Goal: Obtain resource: Download file/media

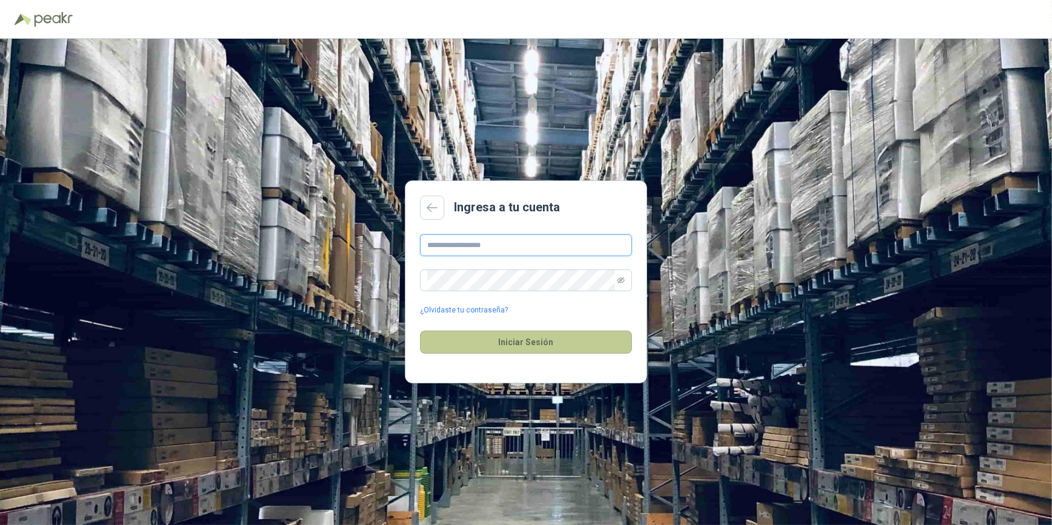
type input "**********"
click at [520, 345] on button "Iniciar Sesión" at bounding box center [526, 342] width 212 height 23
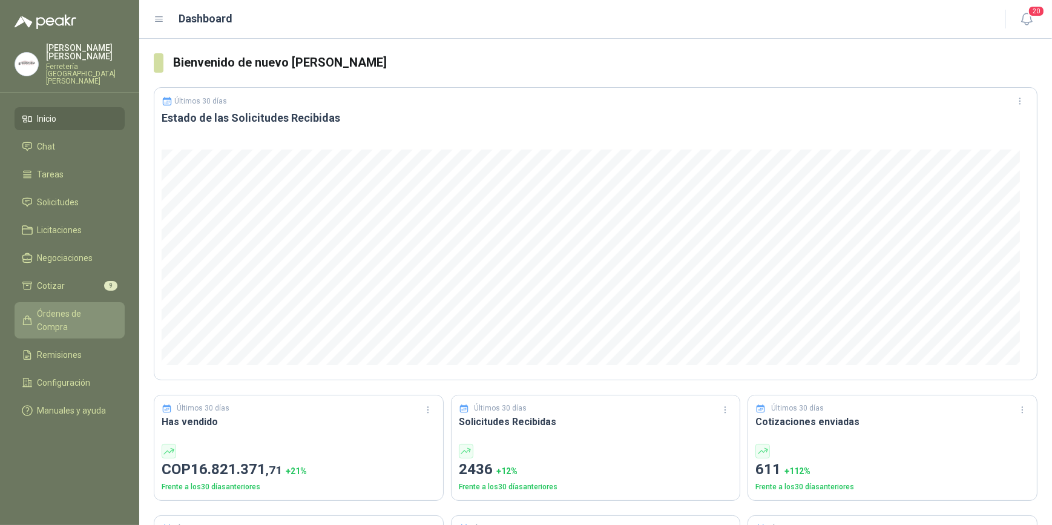
click at [67, 307] on span "Órdenes de Compra" at bounding box center [76, 320] width 76 height 27
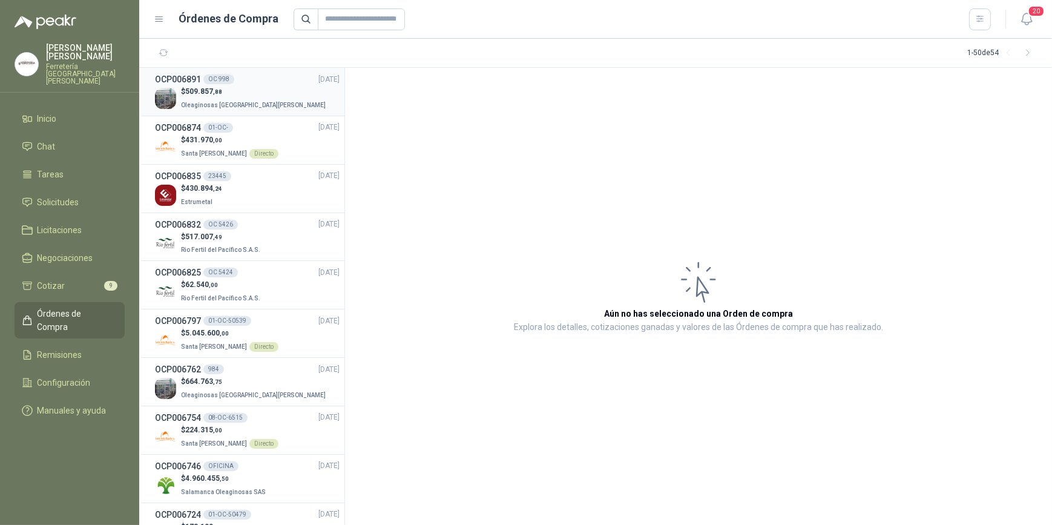
click at [226, 88] on p "$ 509.857 ,88" at bounding box center [254, 92] width 147 height 12
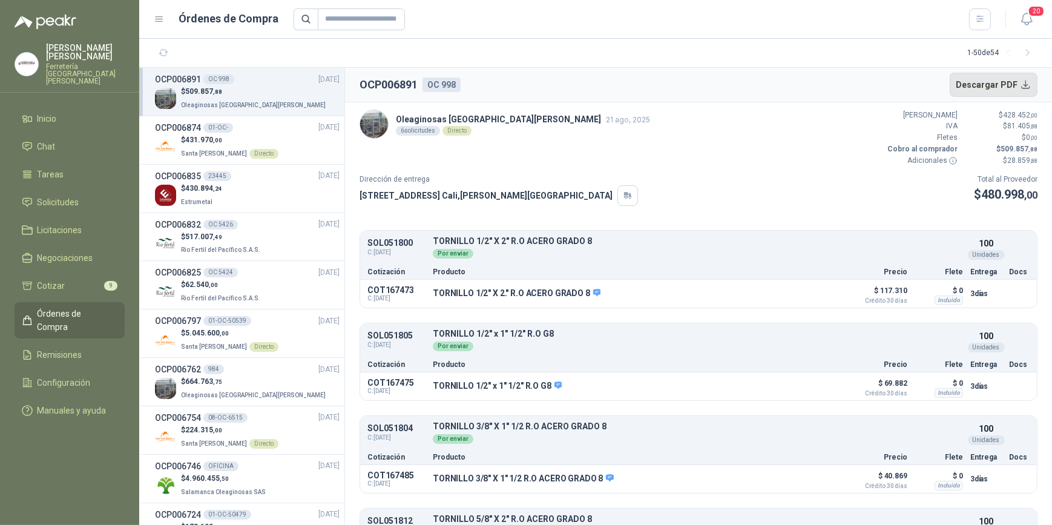
click at [977, 79] on button "Descargar PDF" at bounding box center [994, 85] width 88 height 24
click at [76, 348] on span "Remisiones" at bounding box center [60, 354] width 45 height 13
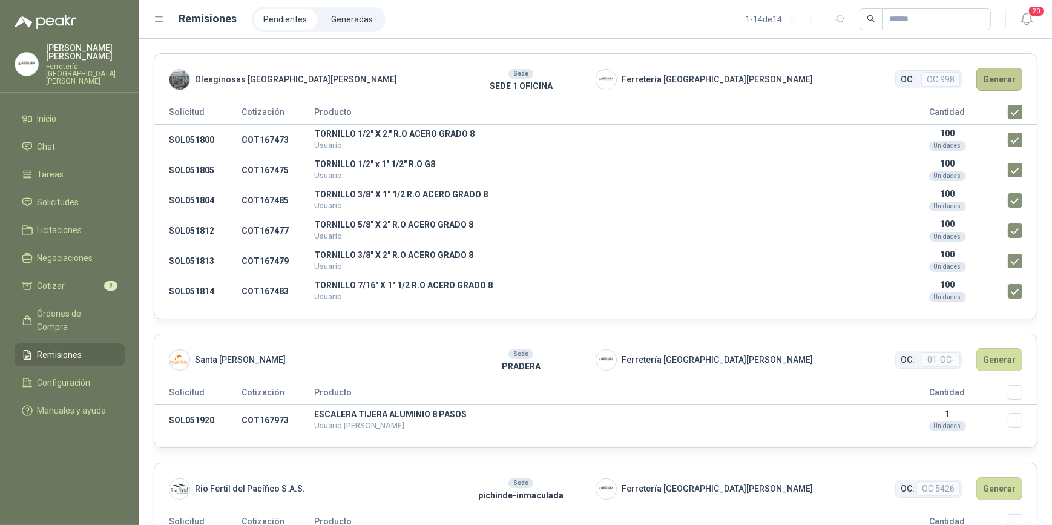
click at [989, 76] on button "Generar" at bounding box center [999, 79] width 46 height 23
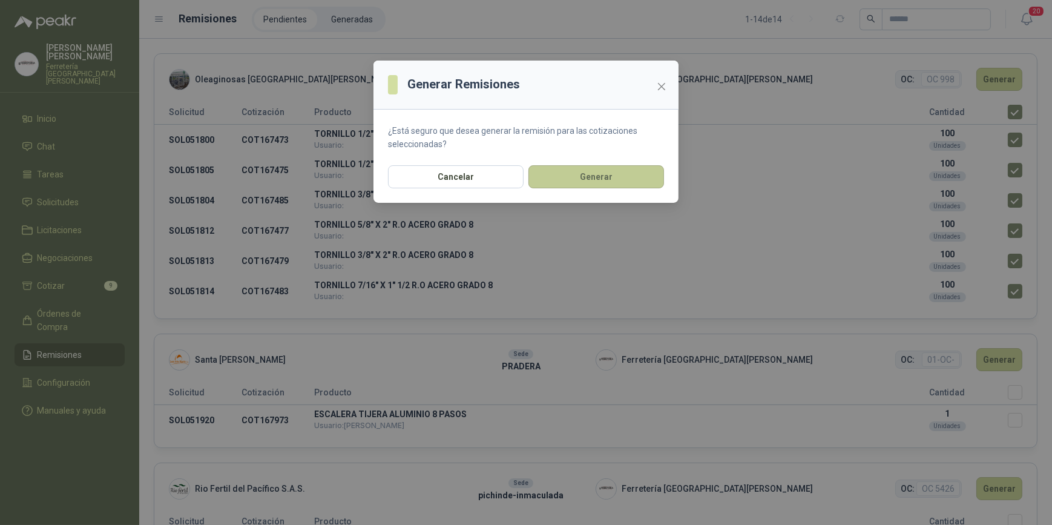
click at [609, 182] on button "Generar" at bounding box center [597, 176] width 136 height 23
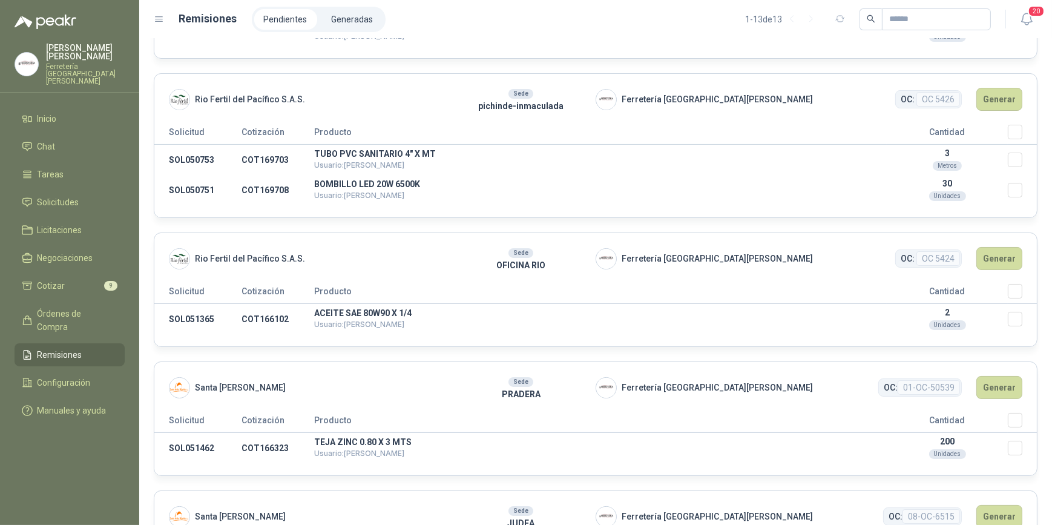
scroll to position [110, 0]
click at [993, 256] on button "Generar" at bounding box center [999, 257] width 46 height 23
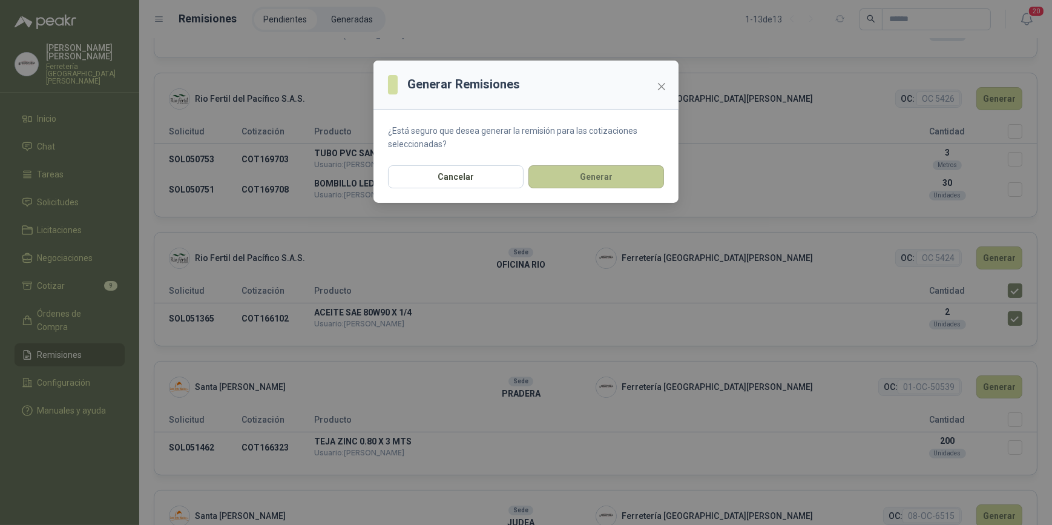
click at [611, 183] on button "Generar" at bounding box center [597, 176] width 136 height 23
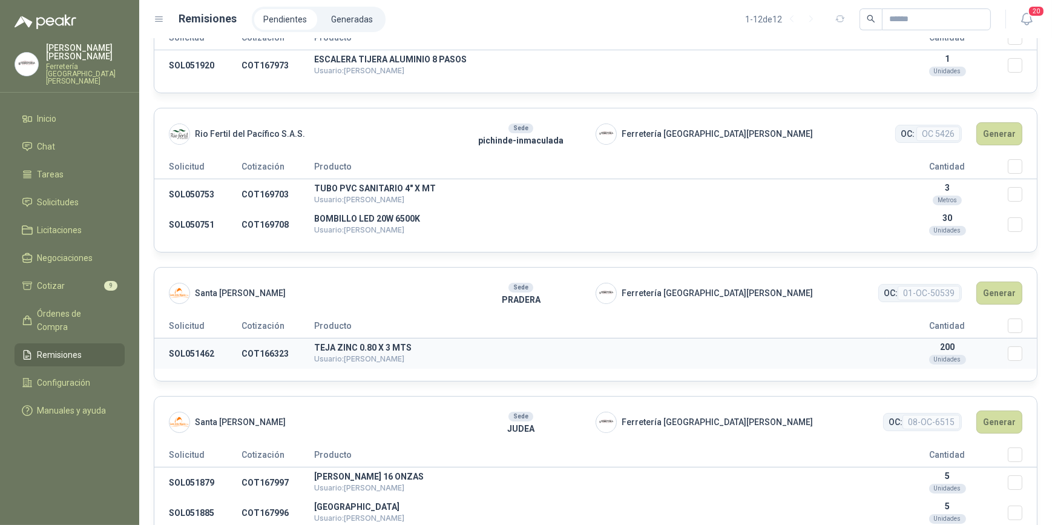
scroll to position [0, 0]
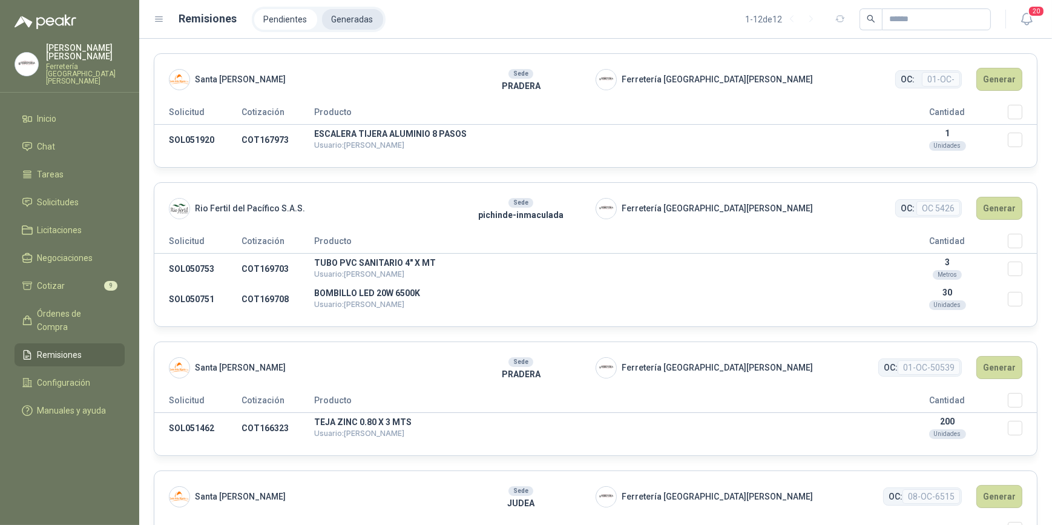
click at [341, 22] on li "Generadas" at bounding box center [352, 19] width 61 height 21
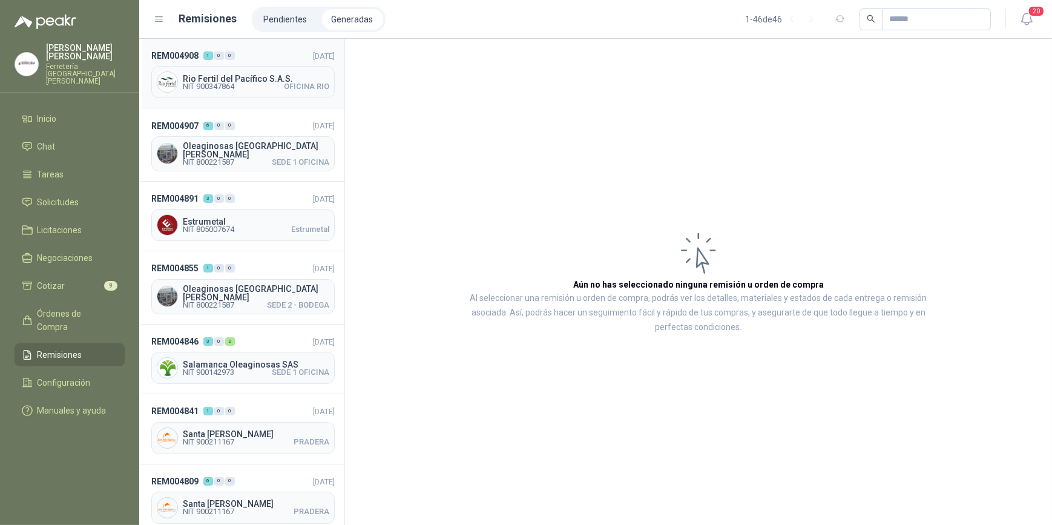
click at [237, 85] on span "NIT 900347864 [GEOGRAPHIC_DATA]" at bounding box center [256, 86] width 147 height 7
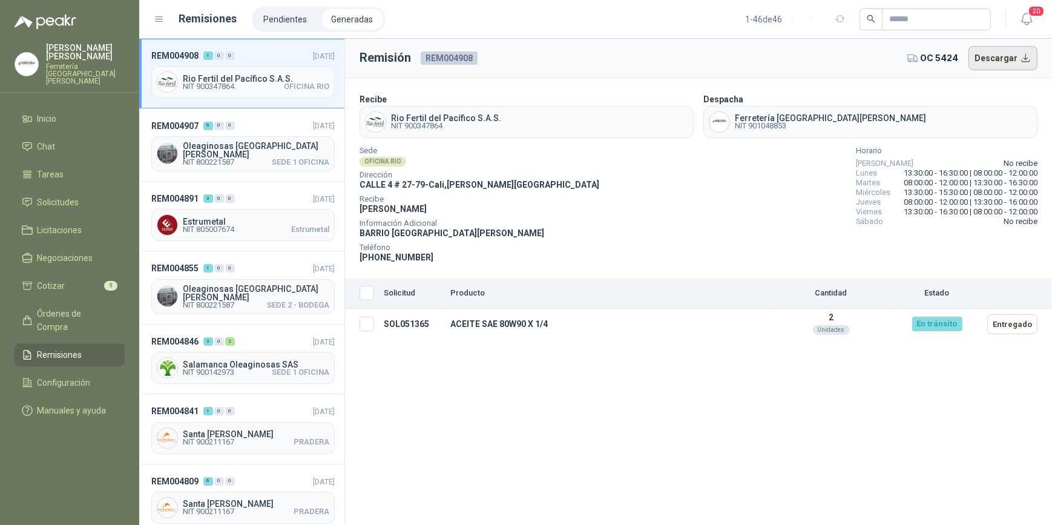
click at [998, 58] on button "Descargar" at bounding box center [1004, 58] width 70 height 24
click at [242, 159] on span "NIT 800221587 SEDE 1 OFICINA" at bounding box center [256, 162] width 147 height 7
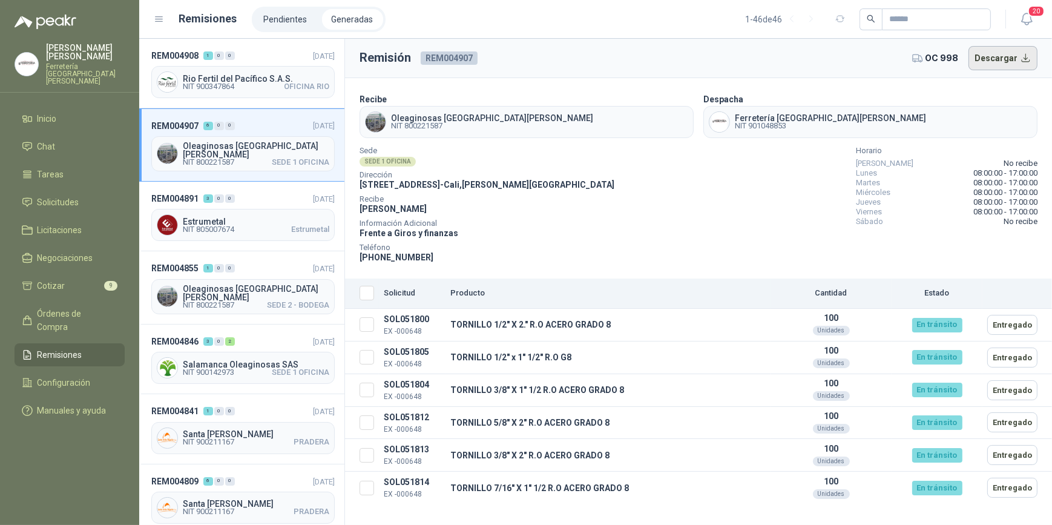
click at [993, 55] on button "Descargar" at bounding box center [1004, 58] width 70 height 24
click at [227, 301] on span "NIT 800221587" at bounding box center [208, 304] width 51 height 7
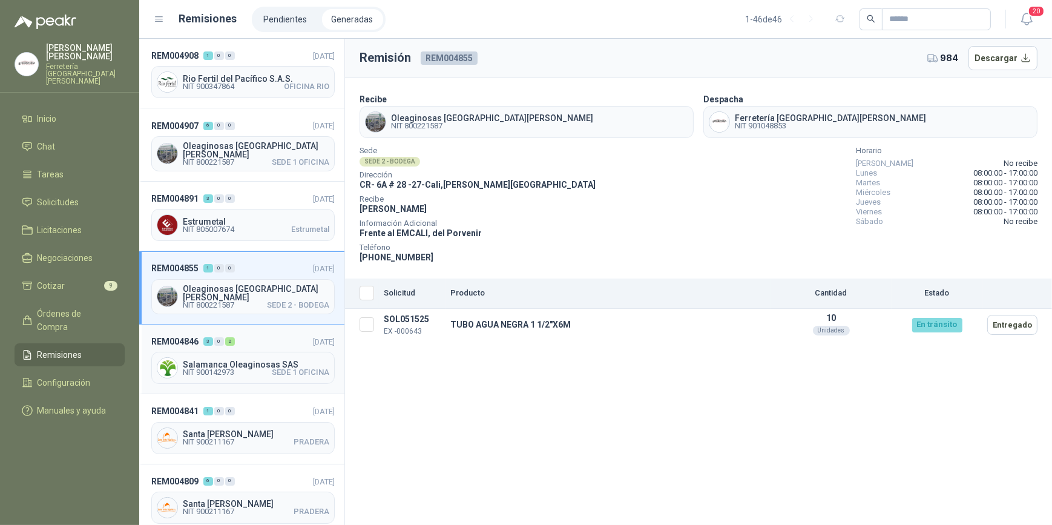
click at [228, 352] on div "Salamanca Oleaginosas SAS NIT 900142973 SEDE 1 OFICINA" at bounding box center [242, 368] width 183 height 32
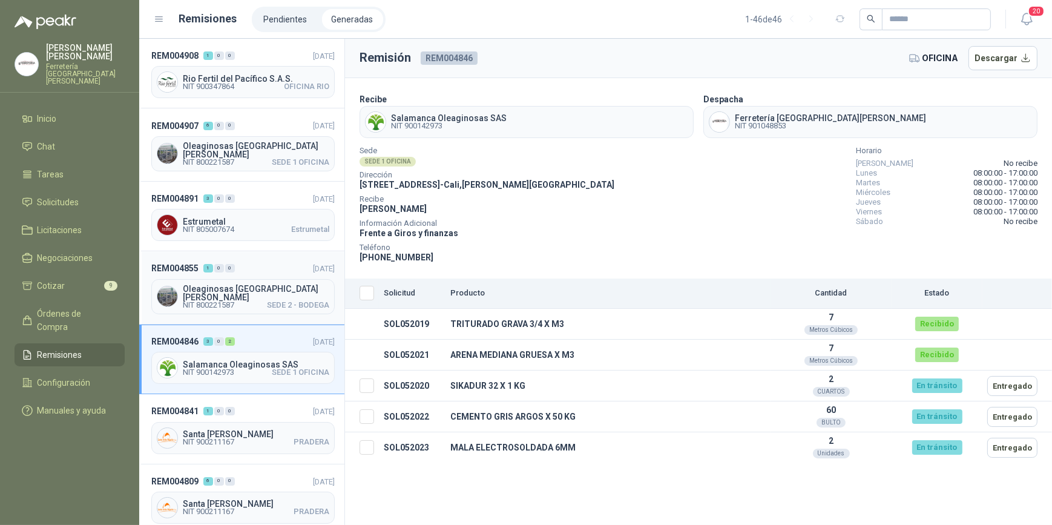
click at [244, 285] on span "Oleaginosas [GEOGRAPHIC_DATA][PERSON_NAME]" at bounding box center [256, 293] width 147 height 17
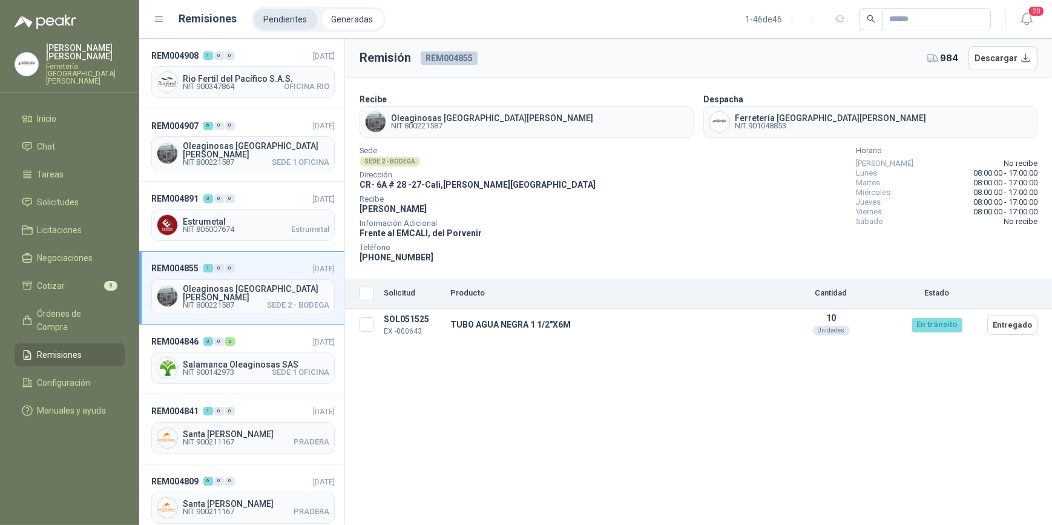
click at [284, 19] on li "Pendientes" at bounding box center [285, 19] width 63 height 21
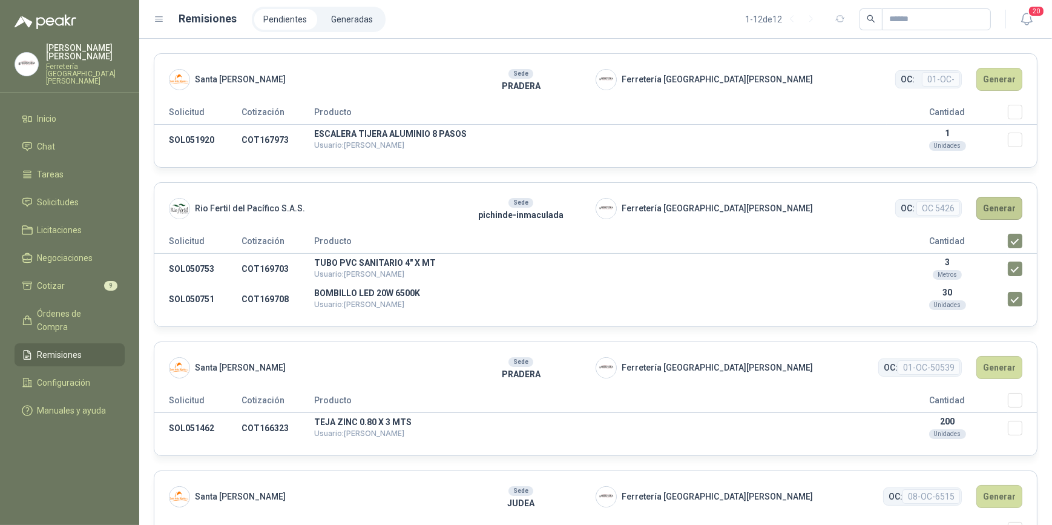
click at [987, 206] on button "Generar" at bounding box center [999, 208] width 46 height 23
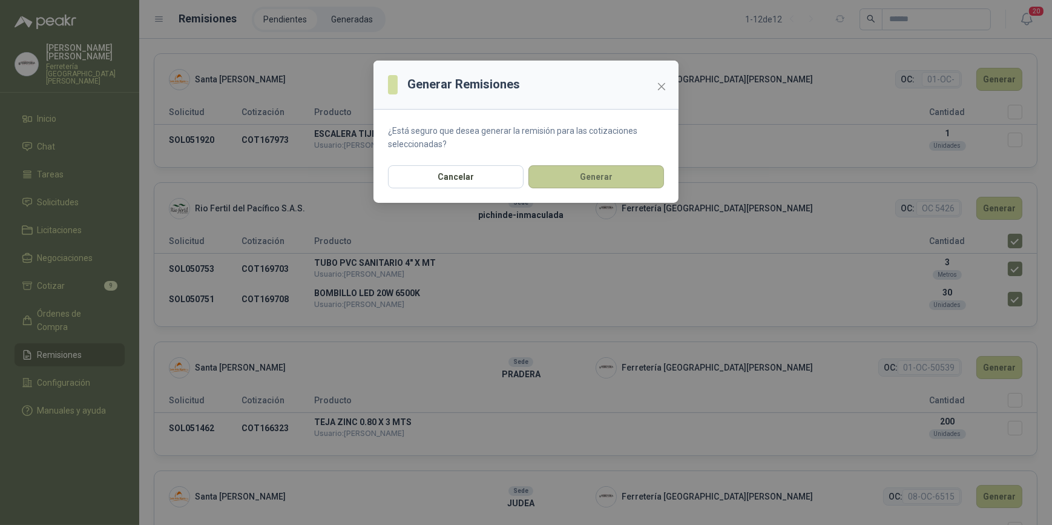
click at [601, 175] on button "Generar" at bounding box center [597, 176] width 136 height 23
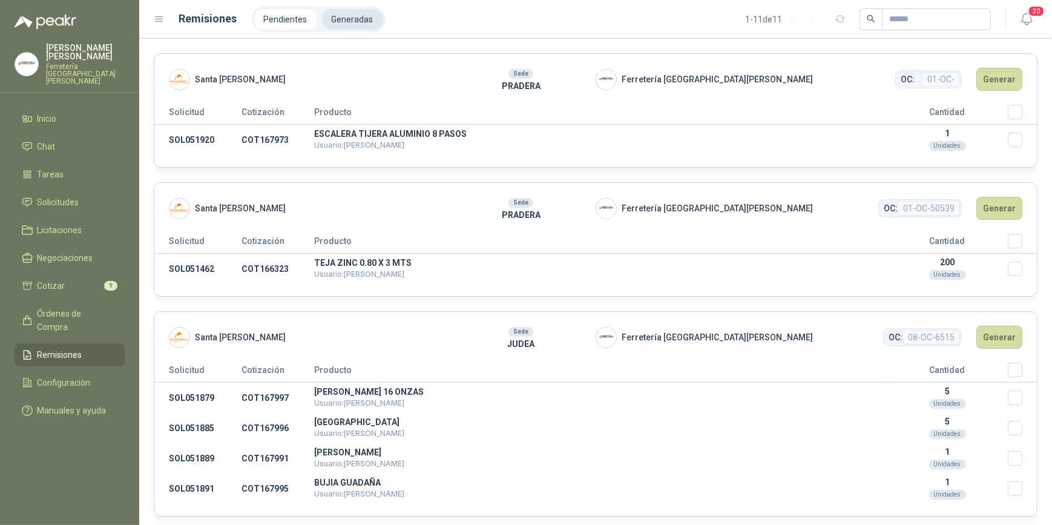
click at [359, 18] on li "Generadas" at bounding box center [352, 19] width 61 height 21
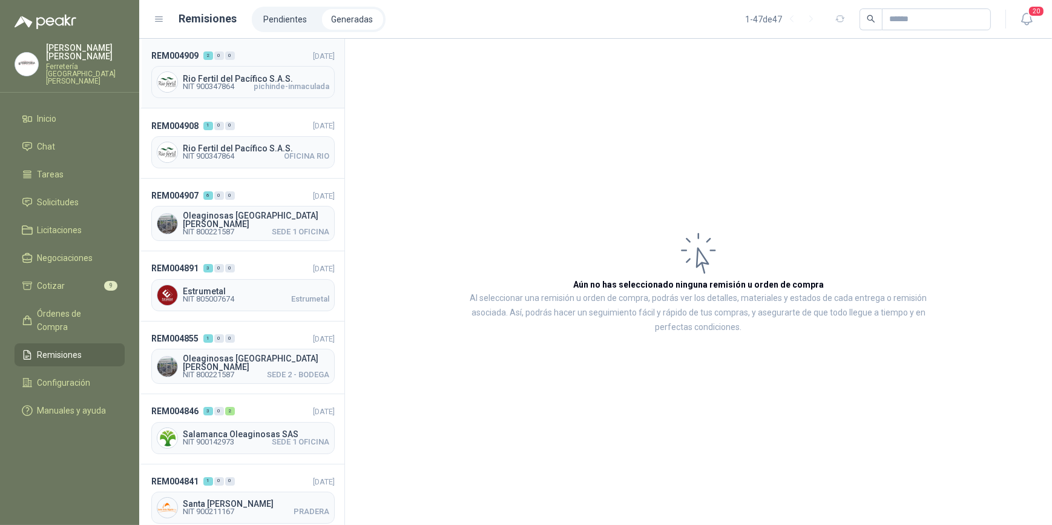
click at [245, 80] on span "Rio Fertil del Pacífico S.A.S." at bounding box center [256, 78] width 147 height 8
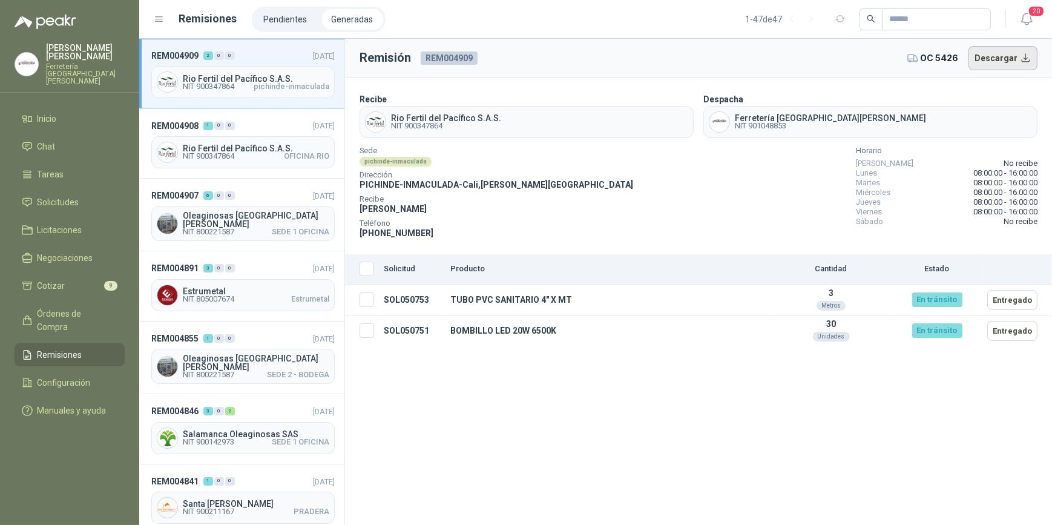
click at [1003, 61] on button "Descargar" at bounding box center [1004, 58] width 70 height 24
